Goal: Transaction & Acquisition: Purchase product/service

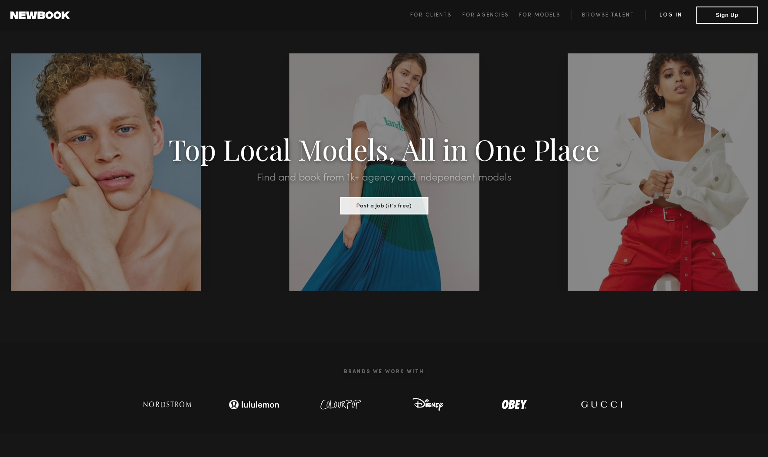
click at [678, 16] on link "Log in" at bounding box center [670, 15] width 51 height 10
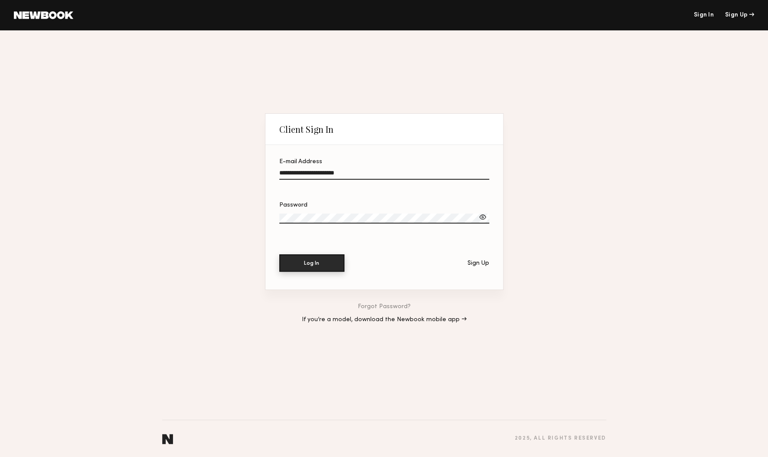
click at [327, 257] on button "Log In" at bounding box center [311, 262] width 65 height 17
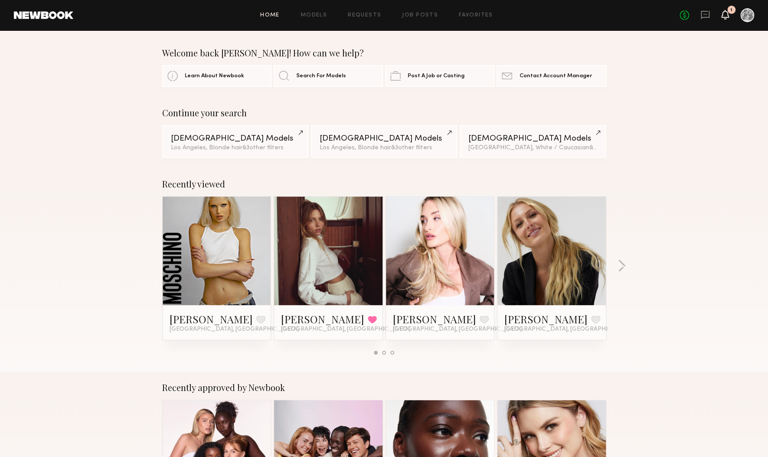
click at [724, 17] on g at bounding box center [725, 15] width 7 height 10
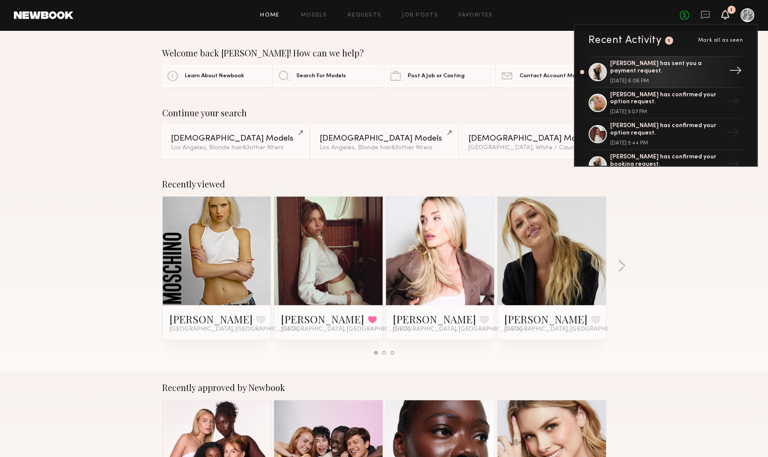
click at [690, 66] on div "[PERSON_NAME] has sent you a payment request." at bounding box center [666, 67] width 113 height 15
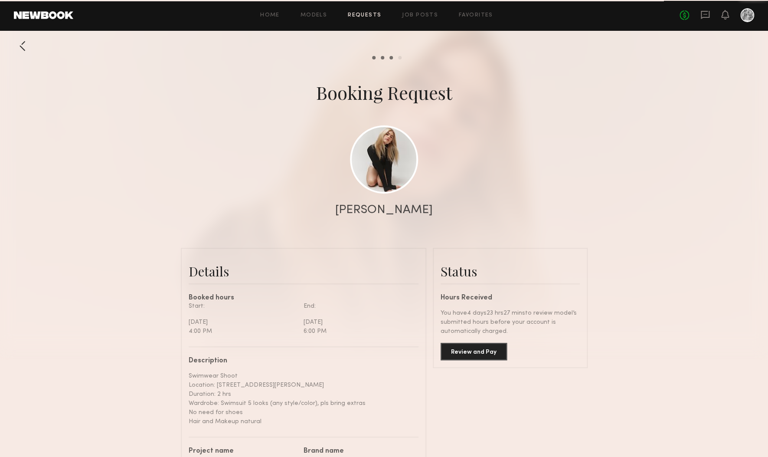
scroll to position [646, 0]
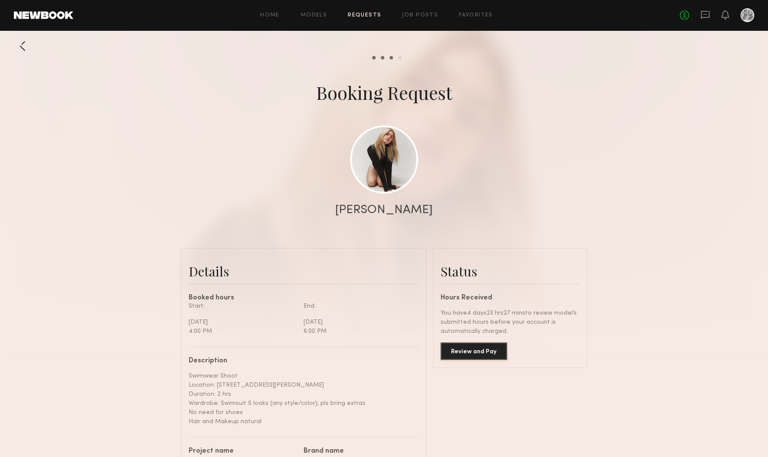
click at [480, 353] on button "Review and Pay" at bounding box center [474, 350] width 66 height 17
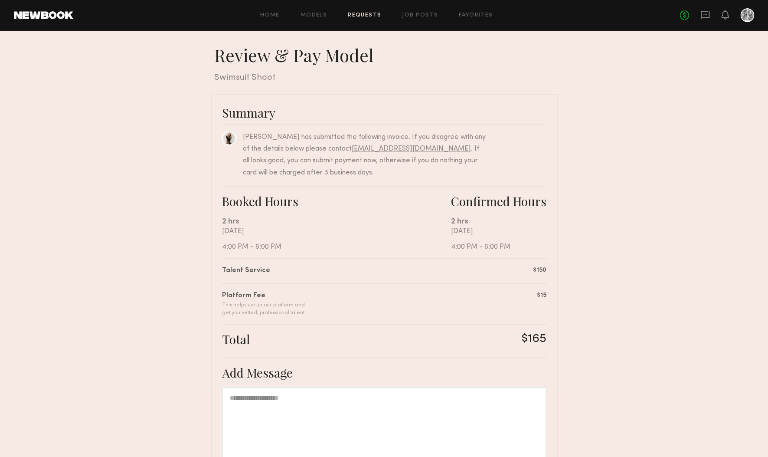
scroll to position [98, 0]
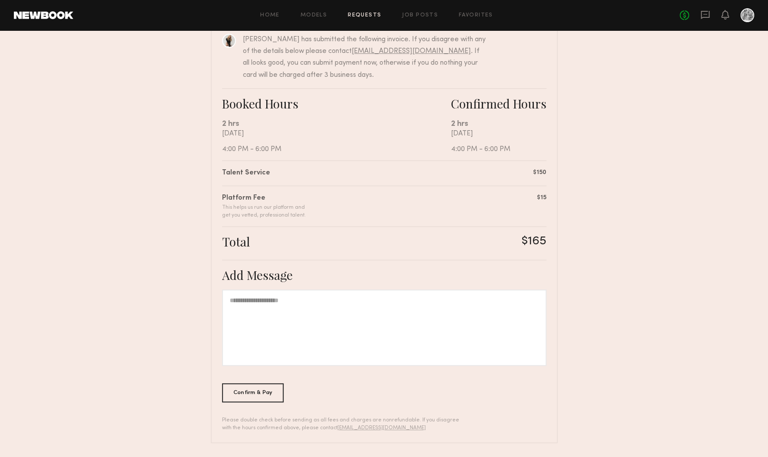
click at [311, 338] on div at bounding box center [384, 327] width 324 height 76
click at [242, 398] on div "Confirm & Pay" at bounding box center [253, 392] width 62 height 19
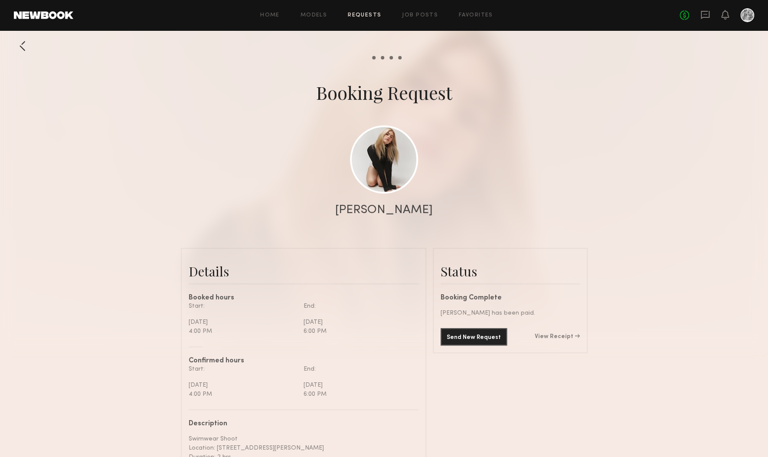
scroll to position [737, 0]
